Goal: Entertainment & Leisure: Browse casually

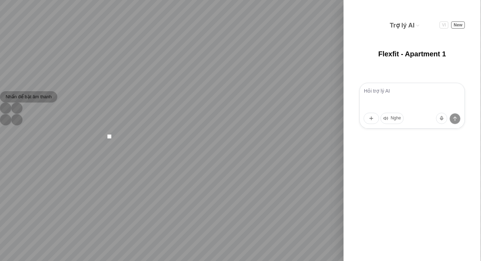
click at [322, 102] on div at bounding box center [240, 102] width 481 height 0
drag, startPoint x: 146, startPoint y: 131, endPoint x: 189, endPoint y: 121, distance: 44.0
click at [189, 121] on div "Phòng khách Phòng tắm" at bounding box center [240, 130] width 481 height 261
drag, startPoint x: 193, startPoint y: 107, endPoint x: 69, endPoint y: 104, distance: 123.8
click at [69, 104] on div "Phòng khách Phòng tắm" at bounding box center [240, 130] width 481 height 261
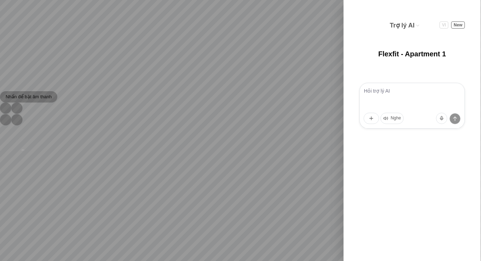
drag, startPoint x: 243, startPoint y: 113, endPoint x: 194, endPoint y: 129, distance: 50.9
click at [194, 129] on div "Phòng khách Phòng tắm" at bounding box center [240, 130] width 481 height 261
click at [250, 148] on div "Phòng khách Phòng tắm" at bounding box center [240, 130] width 481 height 261
click at [0, 126] on icon at bounding box center [0, 126] width 0 height 0
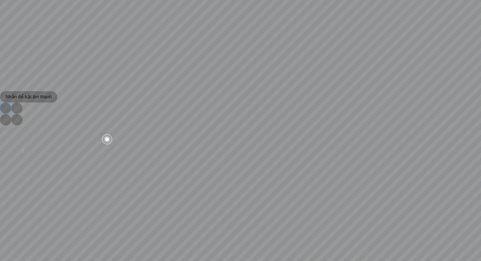
click at [6, 108] on icon "button" at bounding box center [6, 108] width 0 height 0
drag, startPoint x: 229, startPoint y: 106, endPoint x: 327, endPoint y: 107, distance: 97.4
click at [340, 104] on div "Phòng khách Phòng tắm" at bounding box center [240, 130] width 481 height 261
drag, startPoint x: 238, startPoint y: 116, endPoint x: 267, endPoint y: 101, distance: 32.7
click at [267, 101] on div "Phòng khách Phòng tắm" at bounding box center [240, 130] width 481 height 261
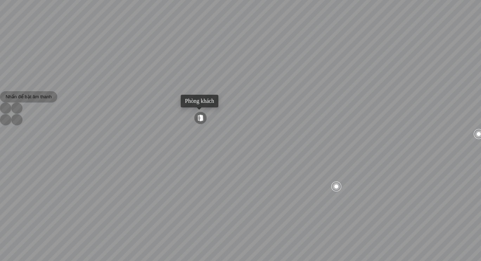
click at [204, 118] on div at bounding box center [200, 118] width 14 height 14
drag, startPoint x: 284, startPoint y: 148, endPoint x: 89, endPoint y: 134, distance: 195.6
click at [95, 135] on div "Bếp WC Phòng ngủ master Phòng ngủ Phòng ngủ" at bounding box center [240, 130] width 481 height 261
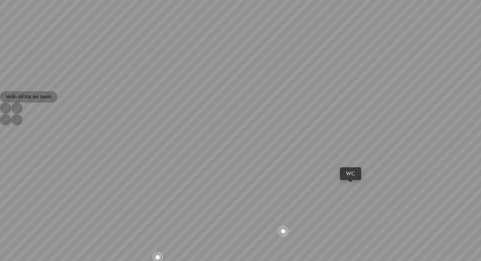
drag, startPoint x: 349, startPoint y: 151, endPoint x: 101, endPoint y: 145, distance: 247.6
click at [103, 145] on div "Bếp WC Phòng ngủ master Phòng ngủ Phòng ngủ" at bounding box center [240, 130] width 481 height 261
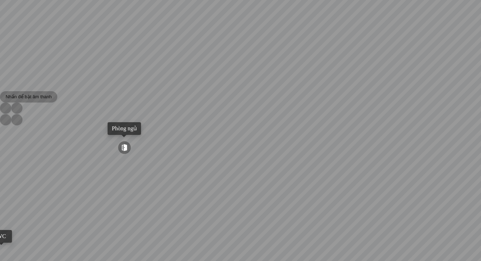
click at [172, 160] on div "Bếp WC Phòng ngủ master Phòng ngủ Phòng ngủ" at bounding box center [240, 130] width 481 height 261
click at [122, 145] on div at bounding box center [123, 146] width 13 height 13
drag, startPoint x: 158, startPoint y: 153, endPoint x: 353, endPoint y: 134, distance: 195.6
click at [353, 134] on div at bounding box center [240, 130] width 481 height 261
drag, startPoint x: 215, startPoint y: 150, endPoint x: 220, endPoint y: 160, distance: 11.6
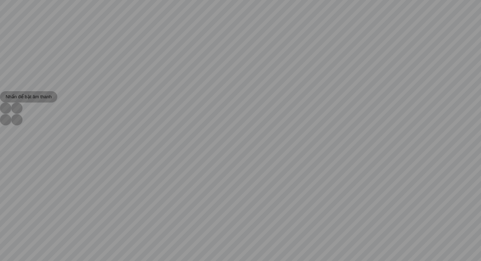
click at [220, 160] on div at bounding box center [240, 130] width 481 height 261
drag, startPoint x: 134, startPoint y: 147, endPoint x: 149, endPoint y: 150, distance: 15.4
click at [147, 144] on div at bounding box center [240, 130] width 481 height 261
